Goal: Check status: Check status

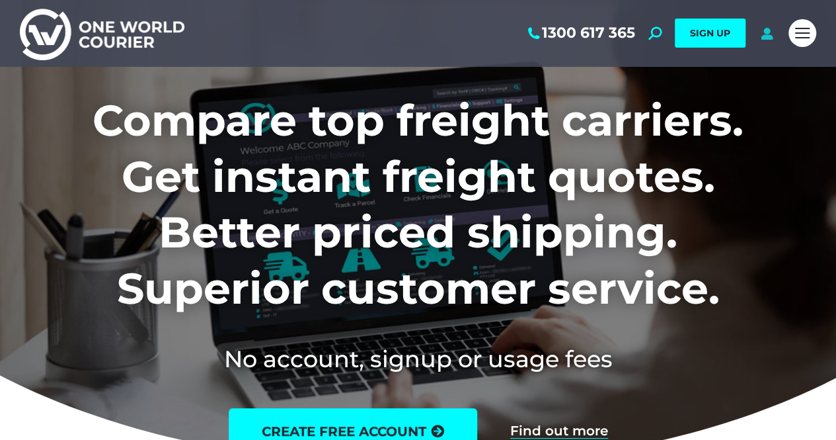
click at [768, 35] on icon at bounding box center [767, 32] width 17 height 13
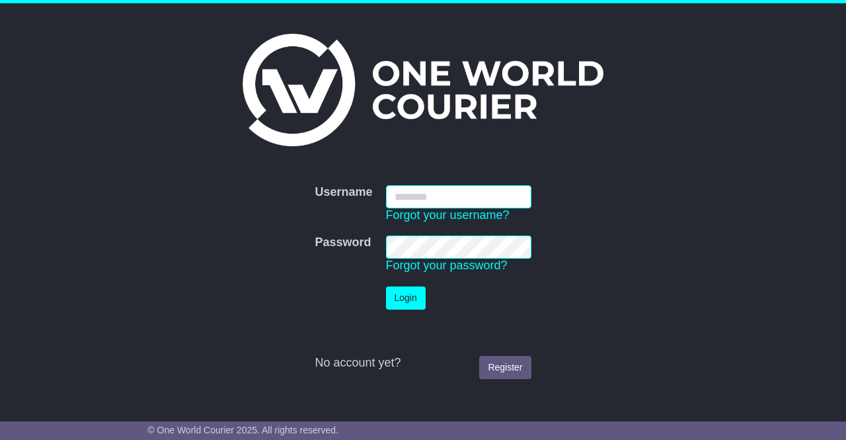
type input "**********"
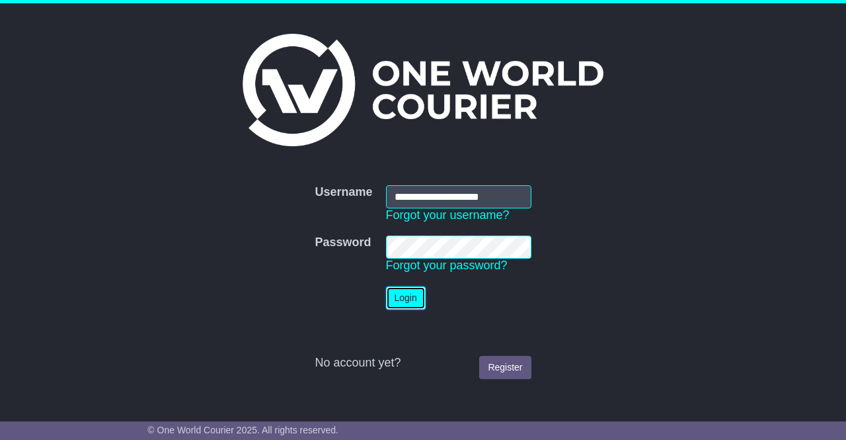
click at [409, 297] on button "Login" at bounding box center [406, 297] width 40 height 23
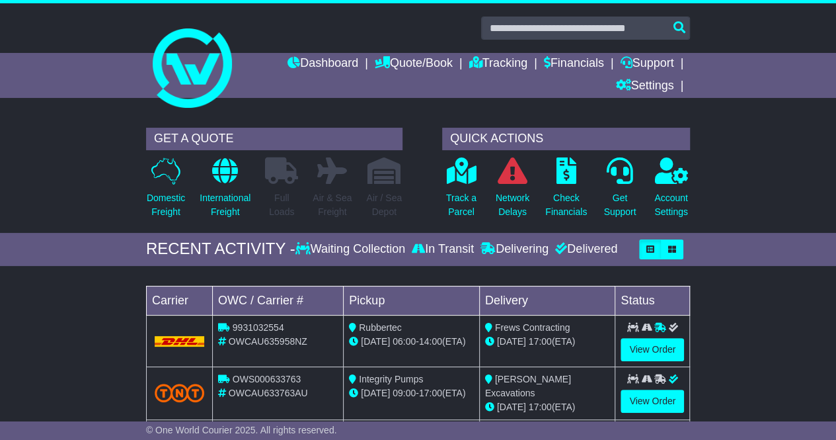
click at [317, 339] on div "OWCAU635958NZ" at bounding box center [278, 342] width 120 height 14
click at [630, 340] on link "View Order" at bounding box center [652, 349] width 63 height 23
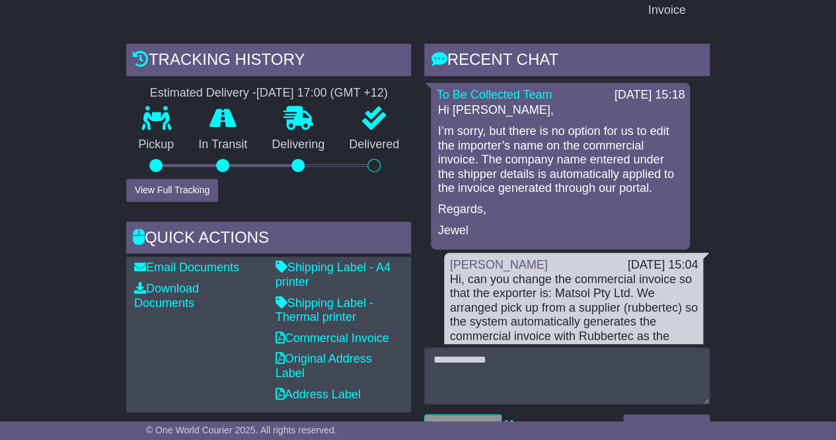
scroll to position [463, 0]
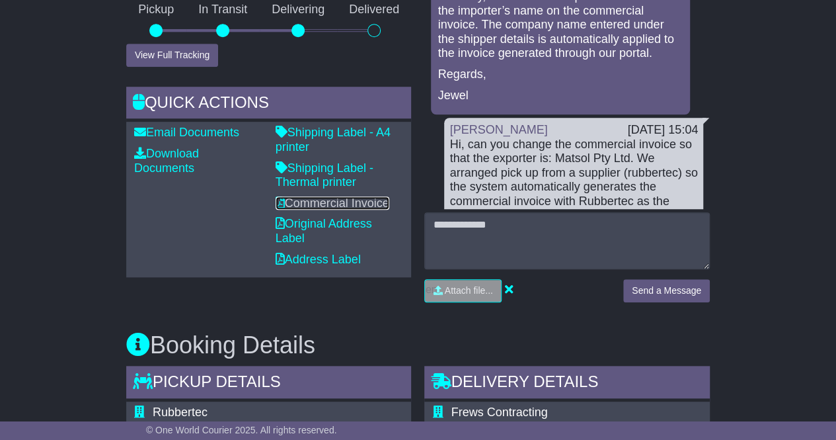
click at [324, 196] on link "Commercial Invoice" at bounding box center [333, 202] width 114 height 13
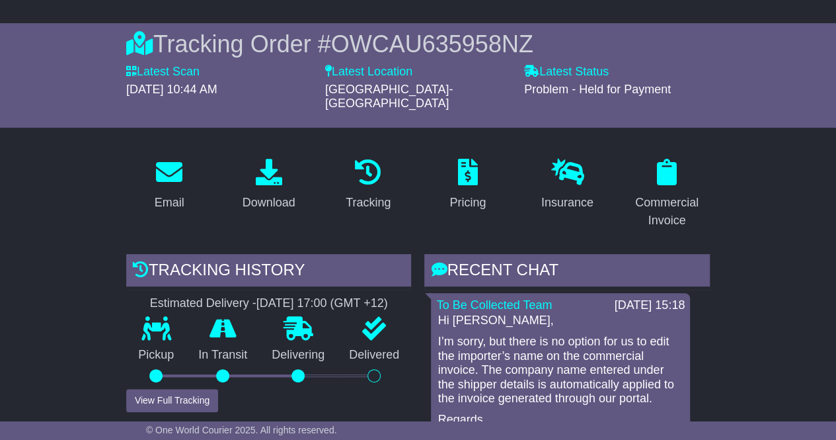
scroll to position [0, 0]
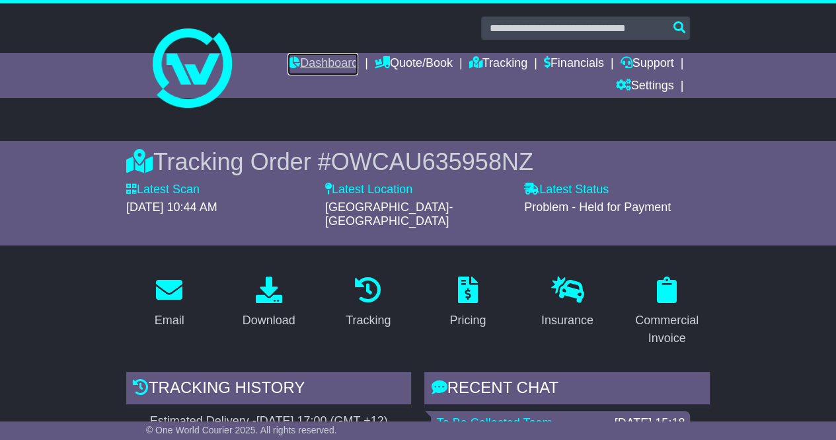
click at [314, 63] on link "Dashboard" at bounding box center [323, 64] width 71 height 22
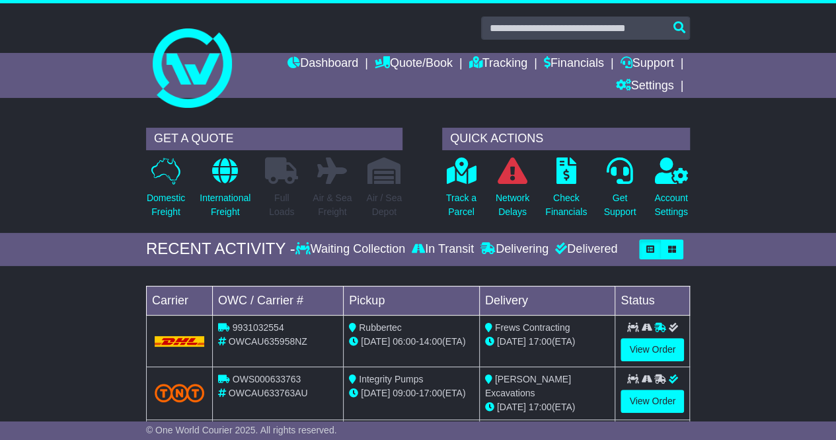
click at [608, 247] on div "Delivered" at bounding box center [584, 249] width 65 height 15
click at [672, 247] on icon "button" at bounding box center [672, 249] width 8 height 8
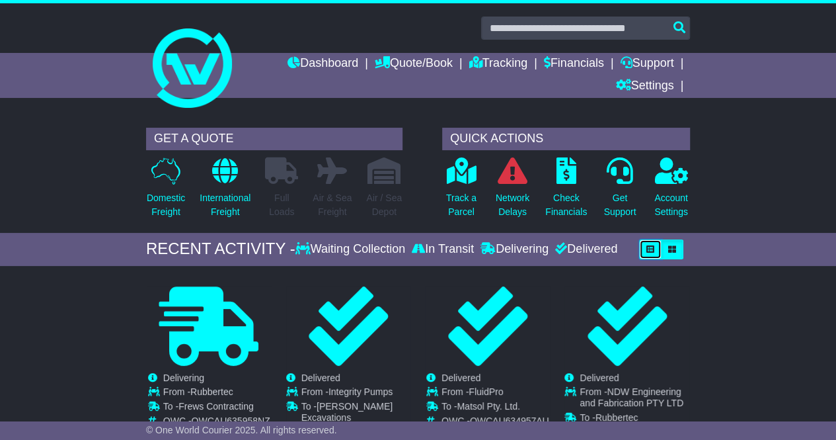
click at [656, 248] on button "button" at bounding box center [650, 249] width 22 height 20
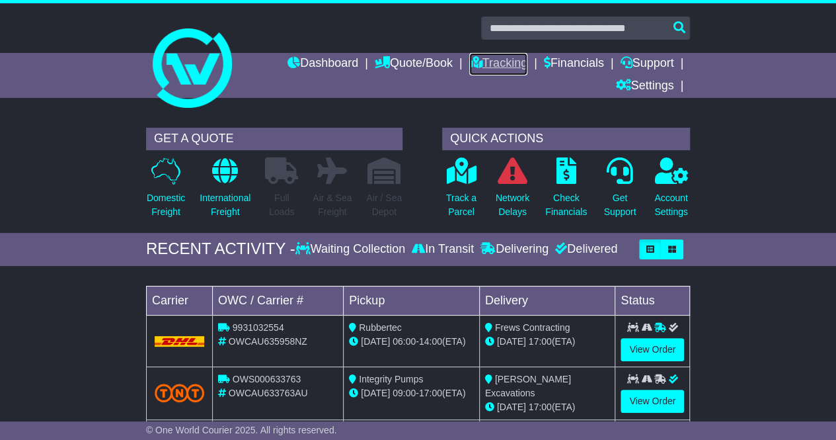
click at [510, 60] on link "Tracking" at bounding box center [498, 64] width 58 height 22
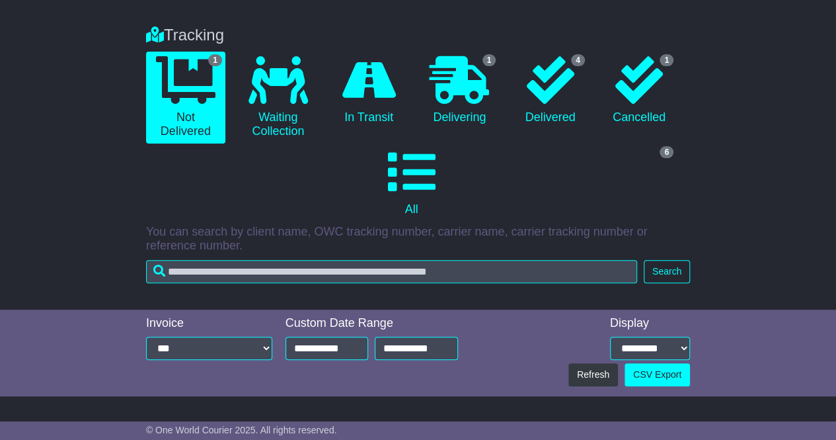
scroll to position [132, 0]
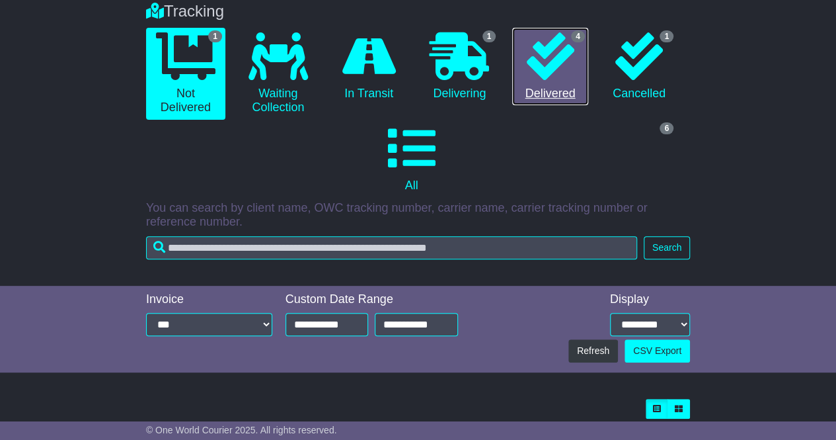
click at [559, 74] on icon at bounding box center [550, 56] width 48 height 48
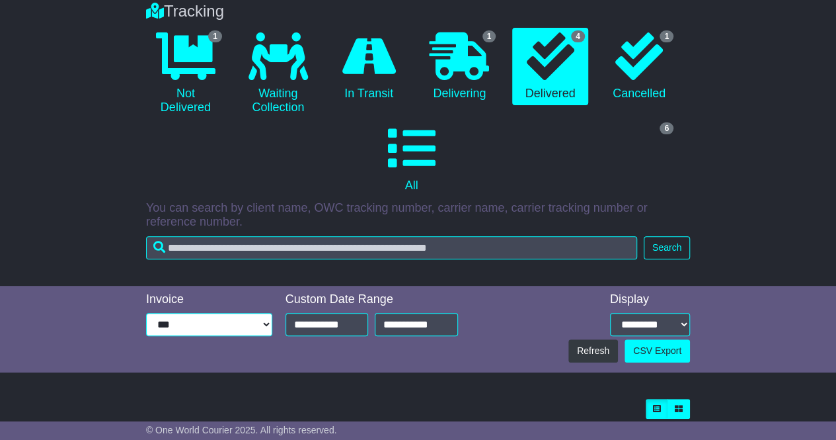
click at [219, 323] on select "**********" at bounding box center [209, 324] width 126 height 23
drag, startPoint x: 219, startPoint y: 323, endPoint x: 288, endPoint y: 322, distance: 68.8
click at [221, 323] on select "**********" at bounding box center [209, 324] width 126 height 23
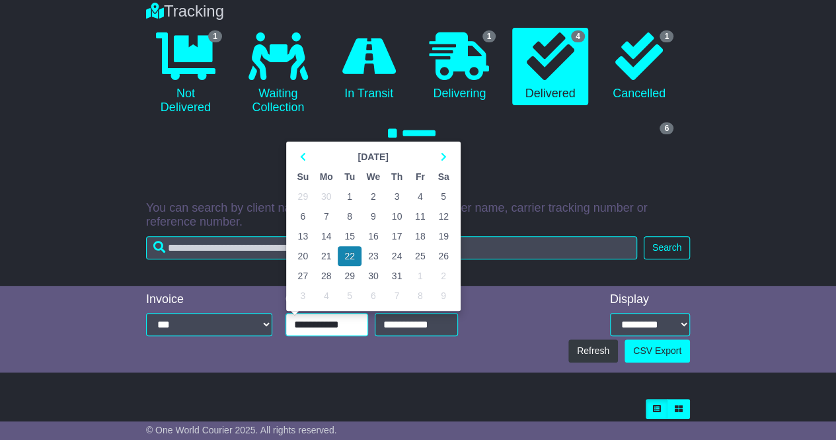
click at [328, 325] on input "**********" at bounding box center [327, 324] width 83 height 23
click at [308, 157] on th at bounding box center [303, 157] width 23 height 20
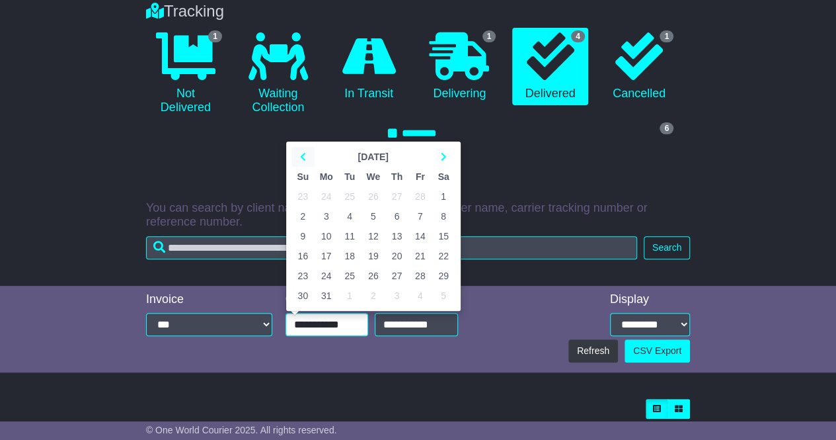
click at [308, 157] on th at bounding box center [303, 157] width 23 height 20
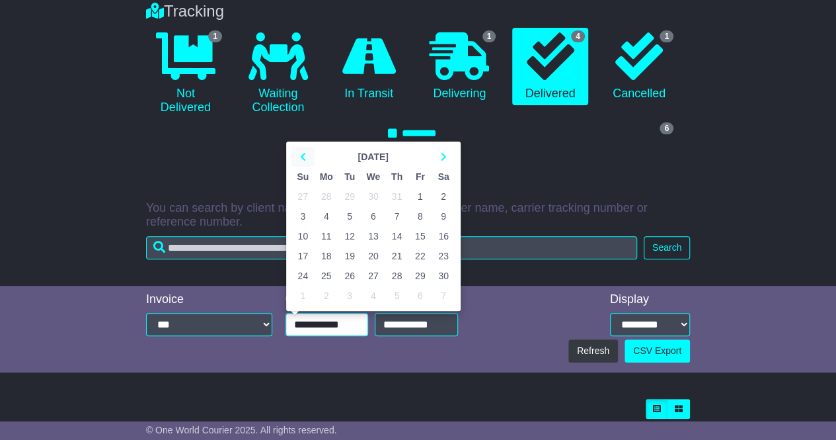
click at [308, 157] on th at bounding box center [303, 157] width 23 height 20
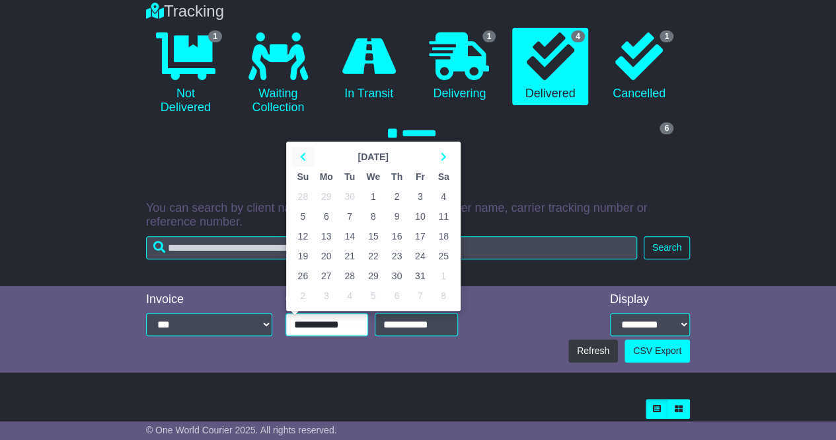
click at [308, 157] on th at bounding box center [303, 157] width 23 height 20
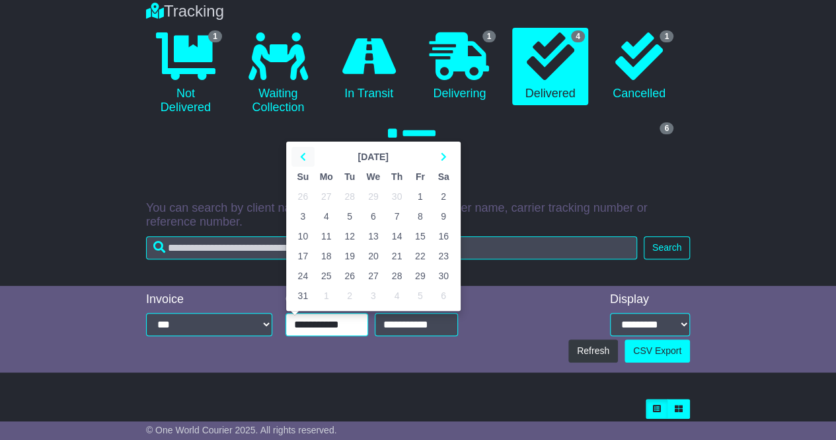
click at [308, 157] on th at bounding box center [303, 157] width 23 height 20
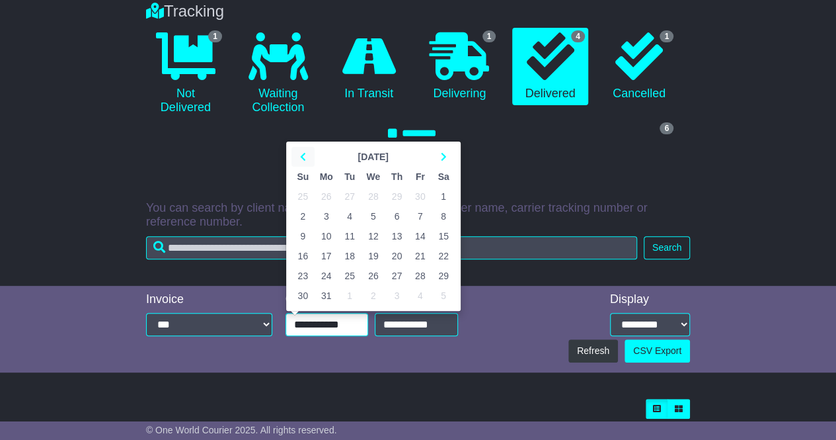
click at [308, 157] on th at bounding box center [303, 157] width 23 height 20
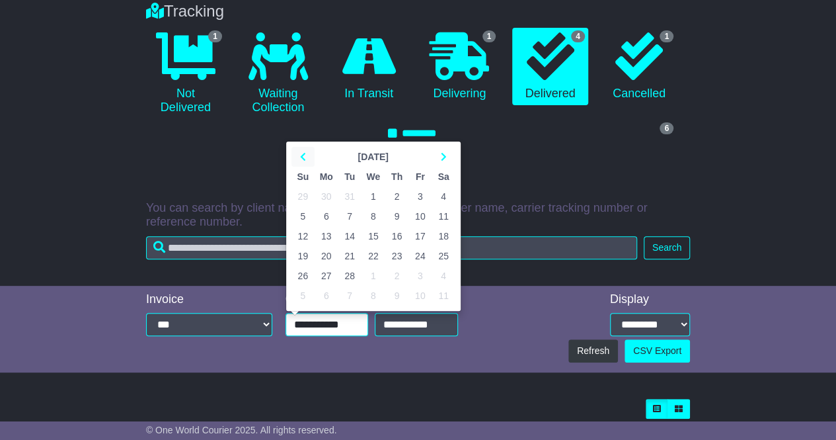
click at [308, 157] on th at bounding box center [303, 157] width 23 height 20
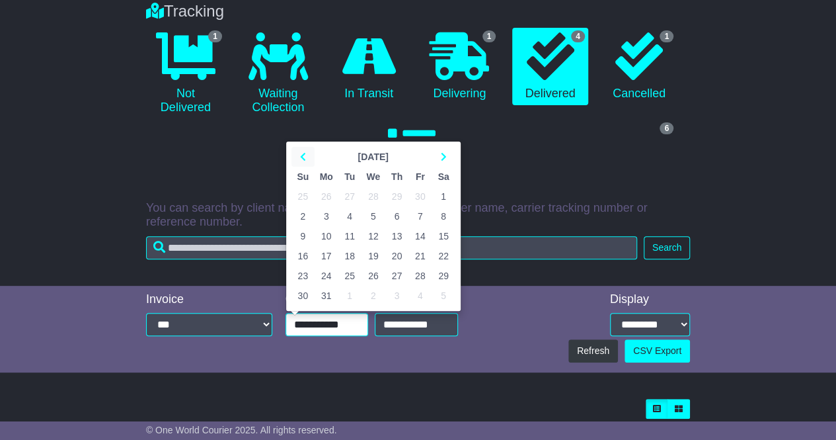
click at [308, 157] on th at bounding box center [303, 157] width 23 height 20
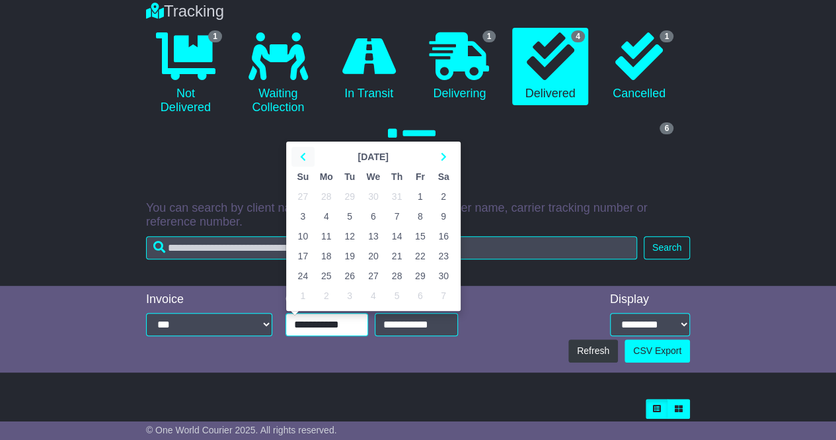
click at [308, 157] on th at bounding box center [303, 157] width 23 height 20
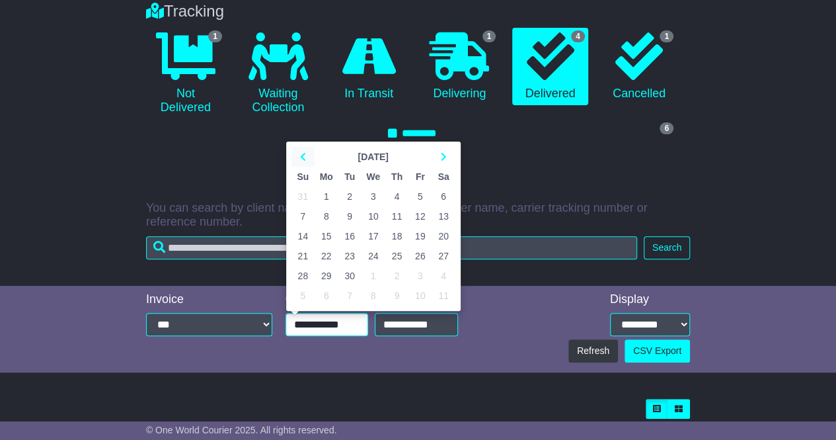
click at [308, 157] on th at bounding box center [303, 157] width 23 height 20
click at [312, 195] on td "1" at bounding box center [303, 196] width 23 height 20
type input "**********"
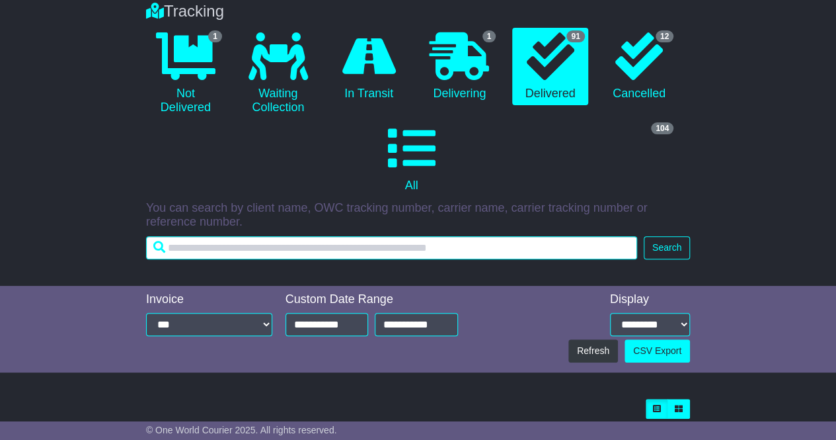
click at [333, 249] on input "text" at bounding box center [391, 247] width 491 height 23
type input "*****"
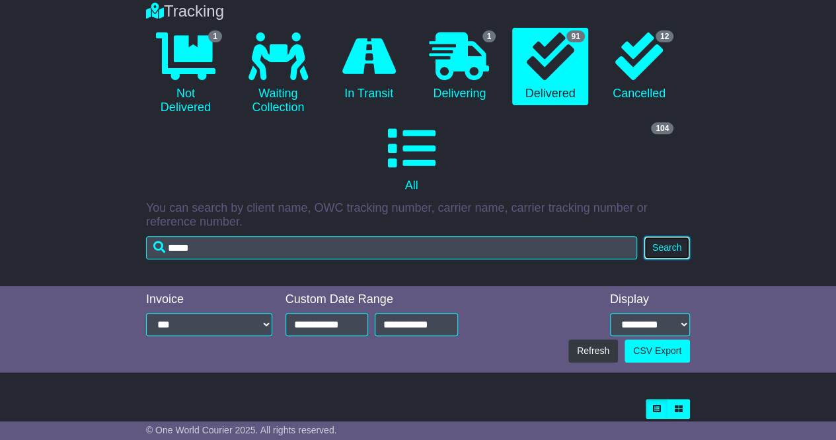
click at [678, 253] on button "Search" at bounding box center [667, 247] width 46 height 23
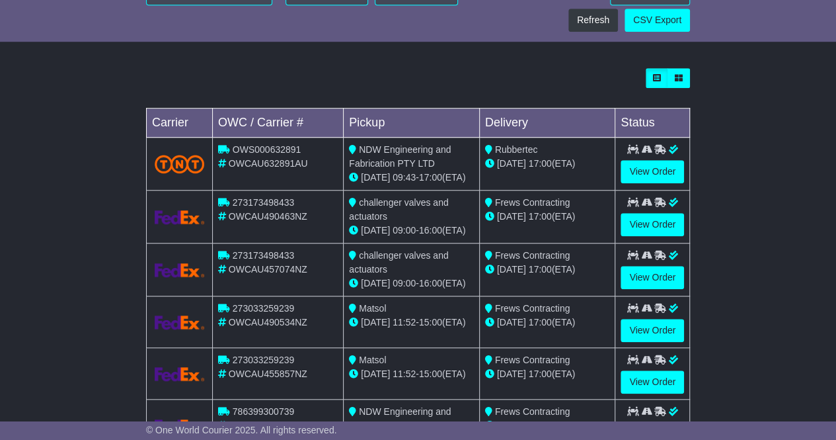
scroll to position [529, 0]
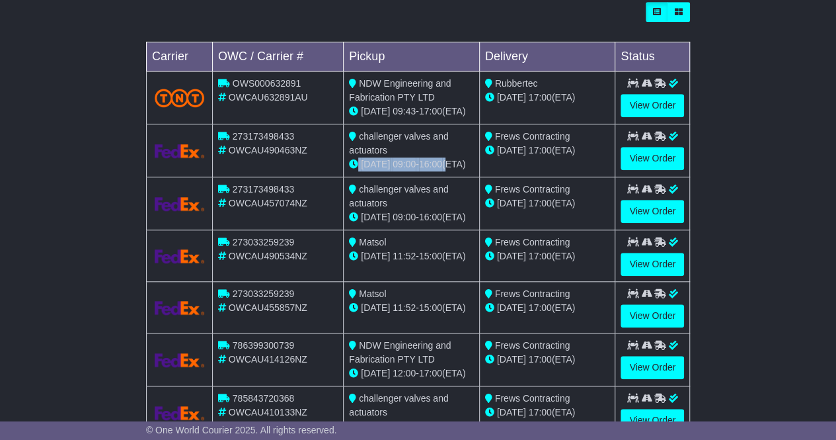
drag, startPoint x: 449, startPoint y: 166, endPoint x: 395, endPoint y: 155, distance: 54.7
click at [395, 155] on td "challenger valves and actuators 10 Apr 09:00 - 16:00 (ETA)" at bounding box center [412, 150] width 136 height 53
click at [395, 155] on div "challenger valves and actuators" at bounding box center [411, 144] width 125 height 28
click at [652, 260] on link "View Order" at bounding box center [652, 264] width 63 height 23
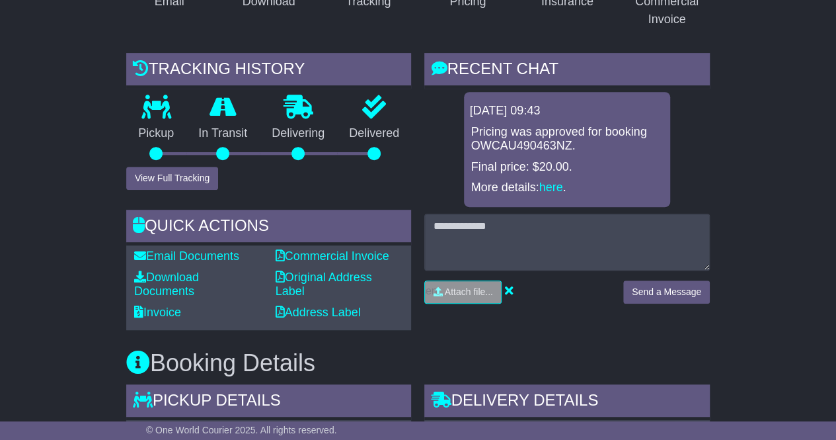
scroll to position [264, 0]
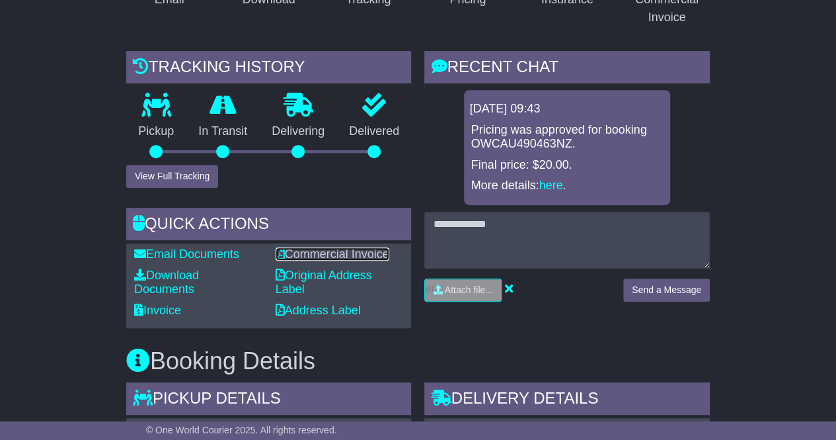
click at [336, 252] on link "Commercial Invoice" at bounding box center [333, 253] width 114 height 13
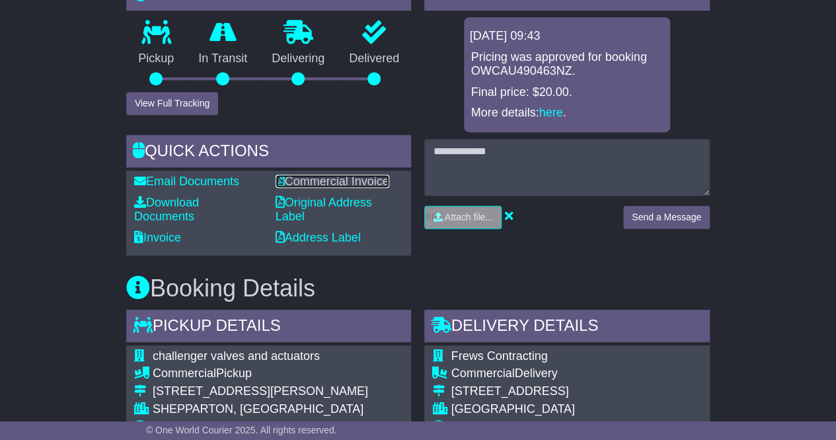
scroll to position [331, 0]
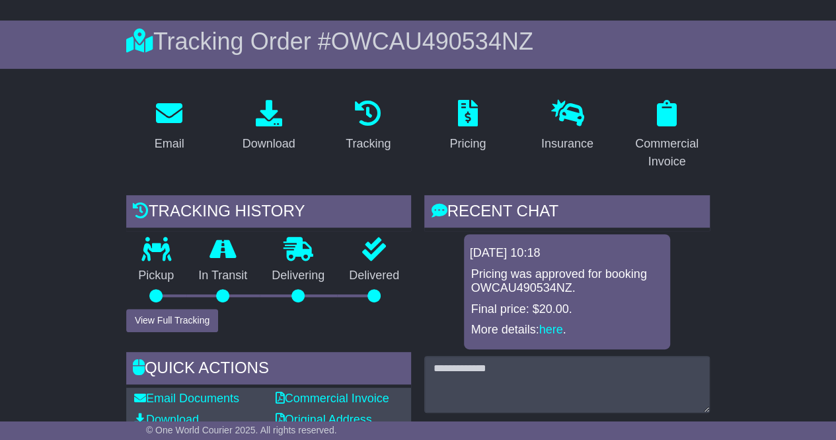
scroll to position [132, 0]
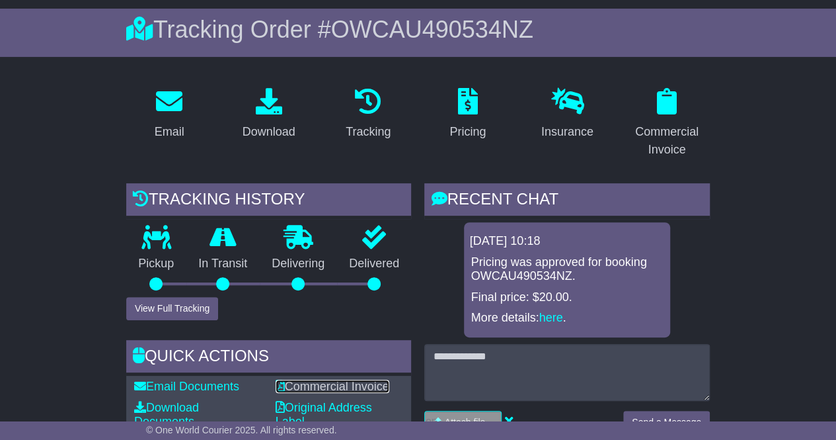
click at [358, 385] on link "Commercial Invoice" at bounding box center [333, 385] width 114 height 13
